Goal: Navigation & Orientation: Find specific page/section

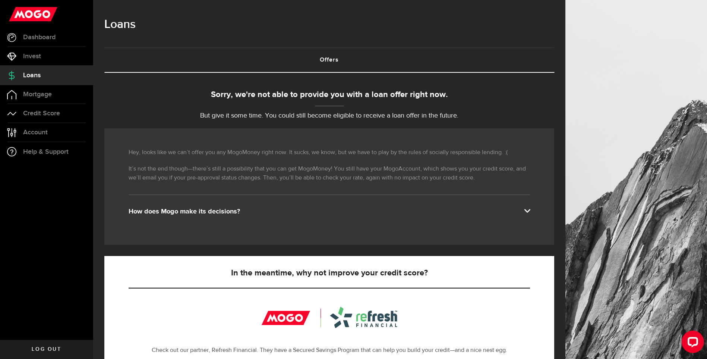
click at [35, 76] on span "Loans" at bounding box center [32, 75] width 18 height 7
click at [22, 56] on link "Invest" at bounding box center [46, 56] width 93 height 19
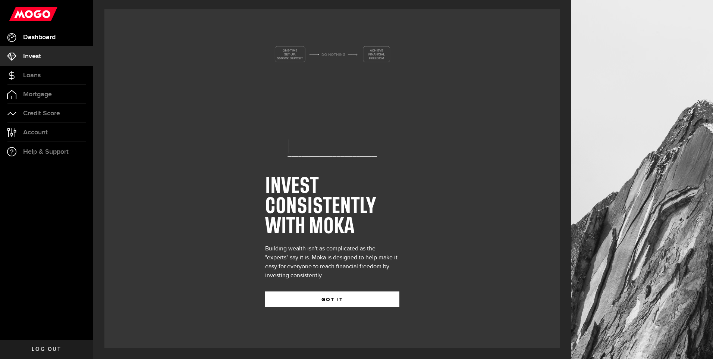
click at [29, 41] on span "Dashboard" at bounding box center [39, 37] width 32 height 7
